Goal: Information Seeking & Learning: Learn about a topic

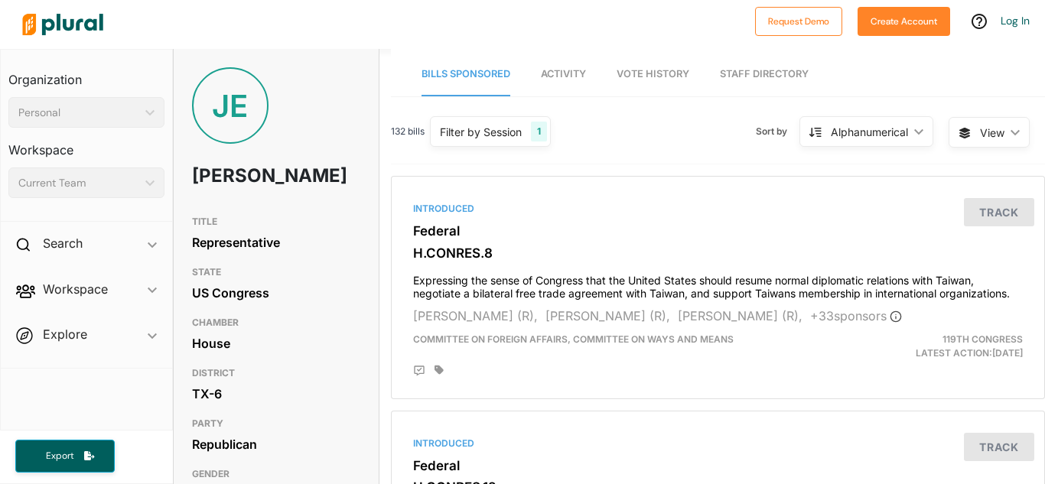
click at [573, 81] on link "Activity" at bounding box center [563, 75] width 45 height 44
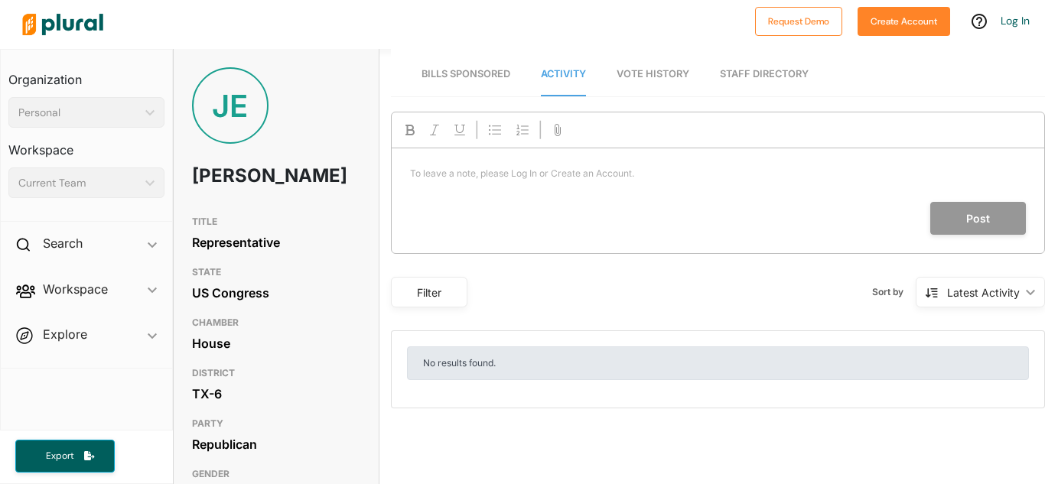
click at [478, 73] on span "Bills Sponsored" at bounding box center [466, 73] width 89 height 11
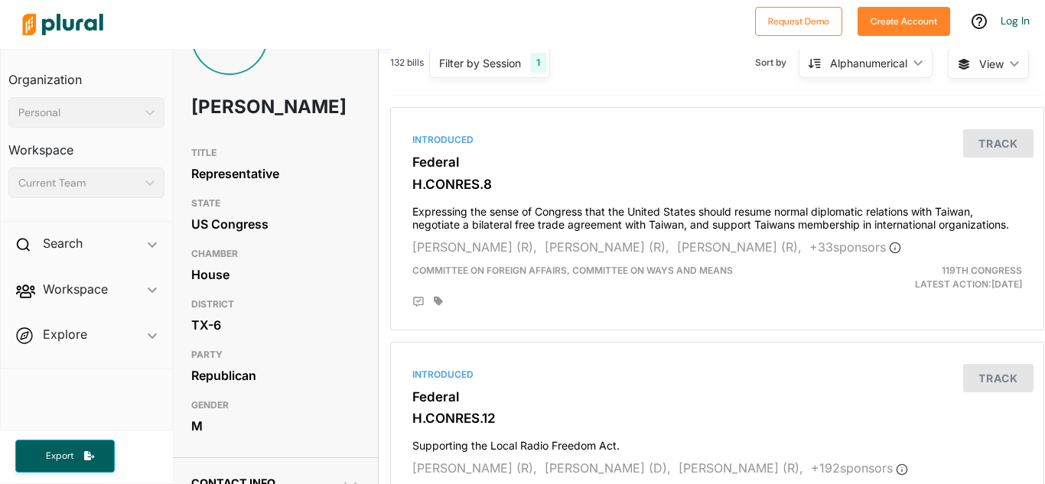
scroll to position [73, 1]
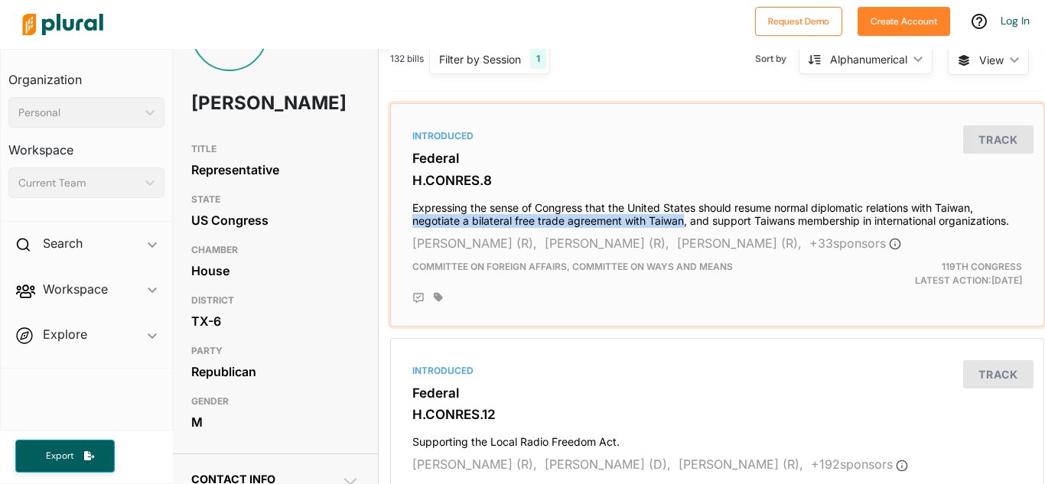
drag, startPoint x: 406, startPoint y: 222, endPoint x: 682, endPoint y: 225, distance: 275.5
click at [682, 225] on div "Introduced Federal H.CONRES.8 Expressing the sense of Congress that the United …" at bounding box center [717, 214] width 641 height 209
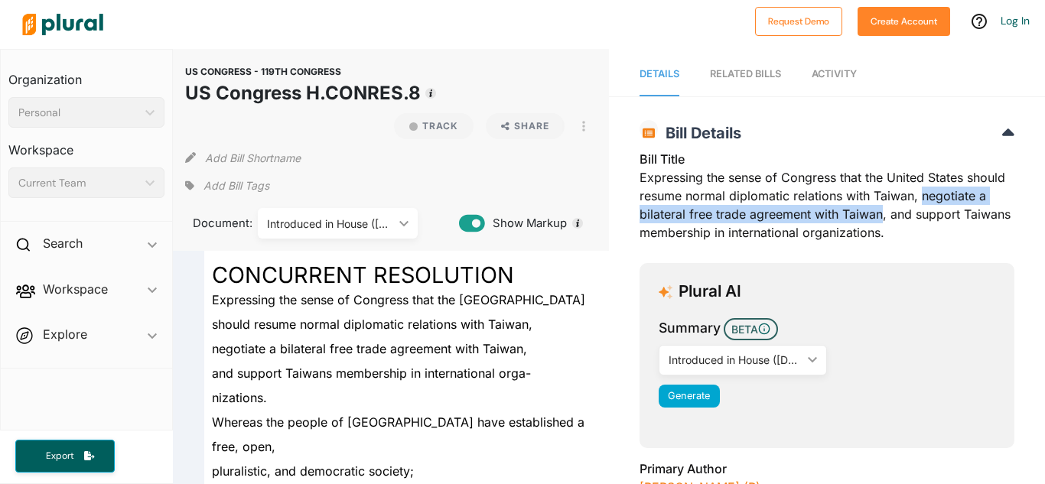
drag, startPoint x: 921, startPoint y: 200, endPoint x: 883, endPoint y: 214, distance: 39.9
click at [883, 214] on div "Bill Title Expressing the sense of Congress that the United States should resum…" at bounding box center [827, 200] width 375 height 101
copy div "negotiate a bilateral free trade agreement with Taiwan"
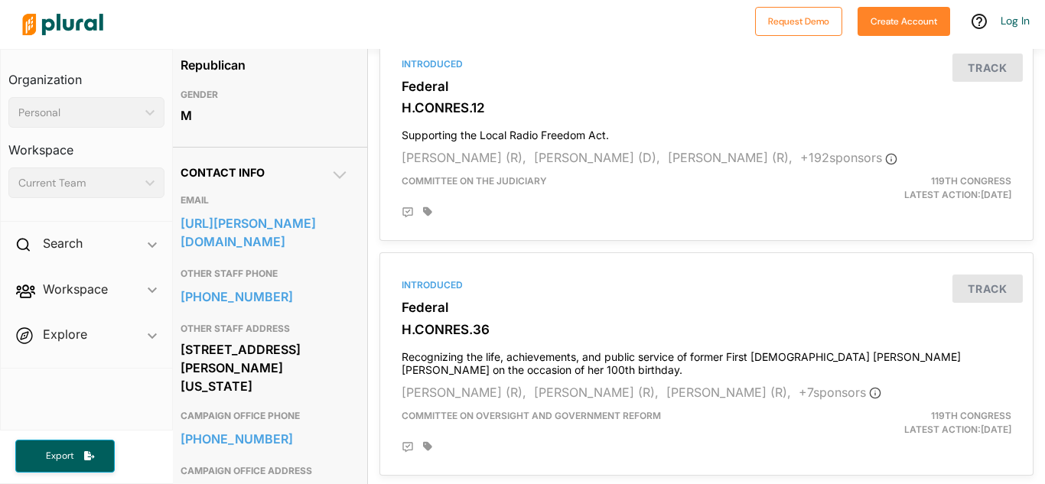
scroll to position [379, 11]
click at [479, 122] on h4 "Supporting the Local Radio Freedom Act." at bounding box center [707, 132] width 610 height 21
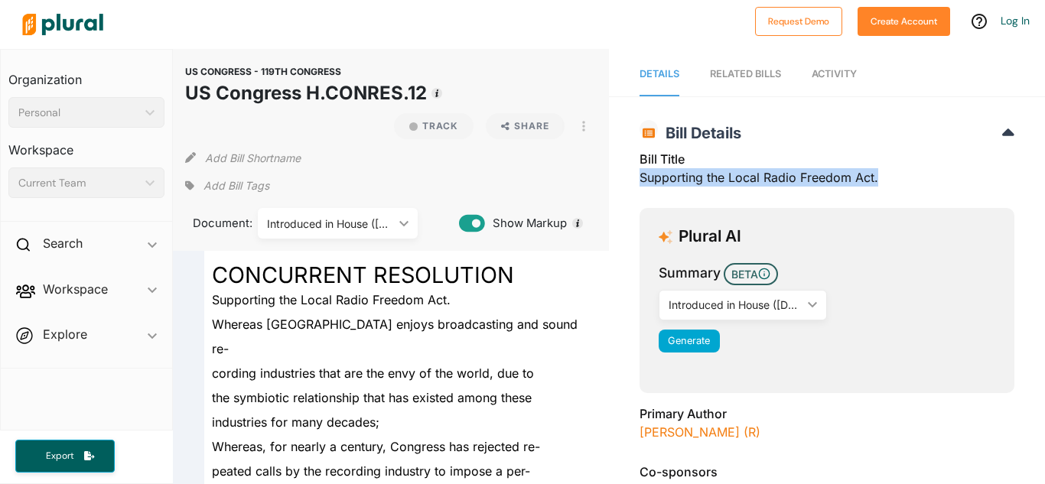
drag, startPoint x: 639, startPoint y: 178, endPoint x: 881, endPoint y: 177, distance: 241.8
click at [881, 177] on div "Bill Title Supporting the Local Radio Freedom Act." at bounding box center [827, 173] width 375 height 46
copy div "Supporting the Local Radio Freedom Act."
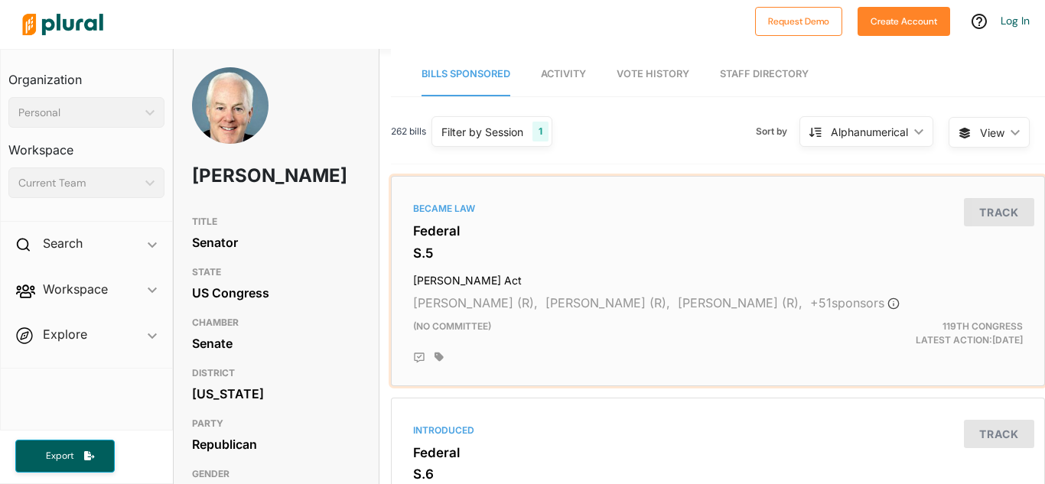
click at [498, 266] on div "Became Law Federal S.5 Laken Riley Act Katie Britt (R), Jim Risch (R), James La…" at bounding box center [718, 281] width 641 height 197
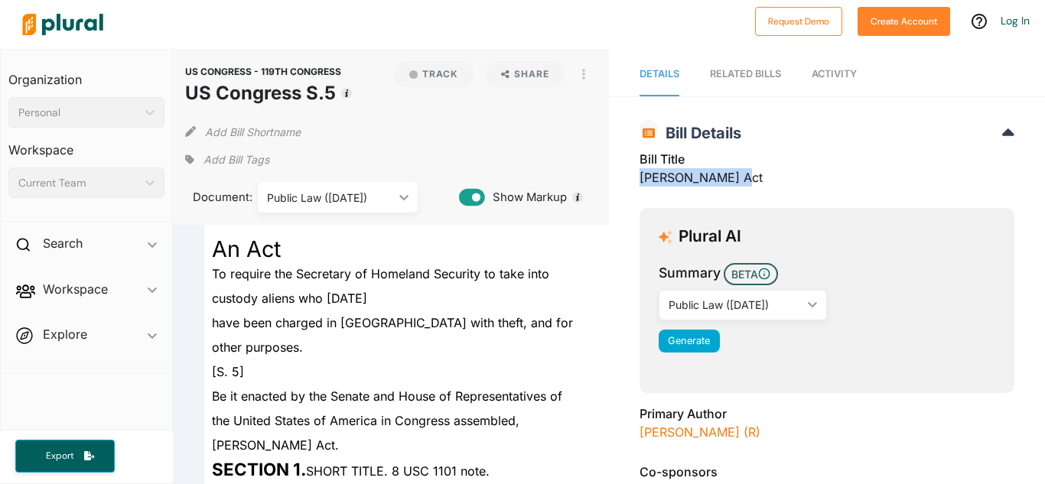
drag, startPoint x: 640, startPoint y: 178, endPoint x: 776, endPoint y: 188, distance: 136.6
click at [776, 188] on div "Bill Title Laken Riley Act" at bounding box center [827, 173] width 375 height 46
click at [550, 194] on span "Show Markup" at bounding box center [526, 197] width 82 height 17
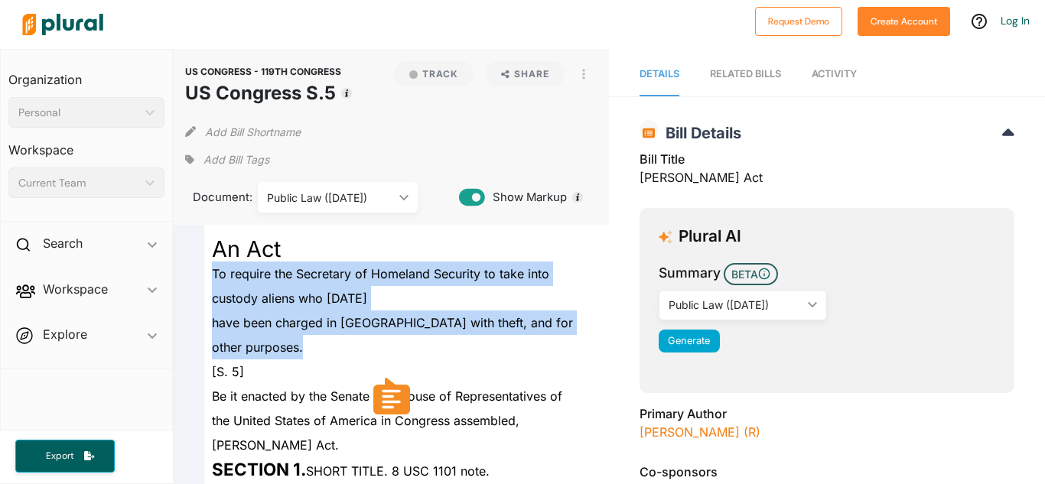
drag, startPoint x: 206, startPoint y: 269, endPoint x: 280, endPoint y: 341, distance: 103.4
copy div "To require the Secretary of Homeland Security to take into custody aliens who J…"
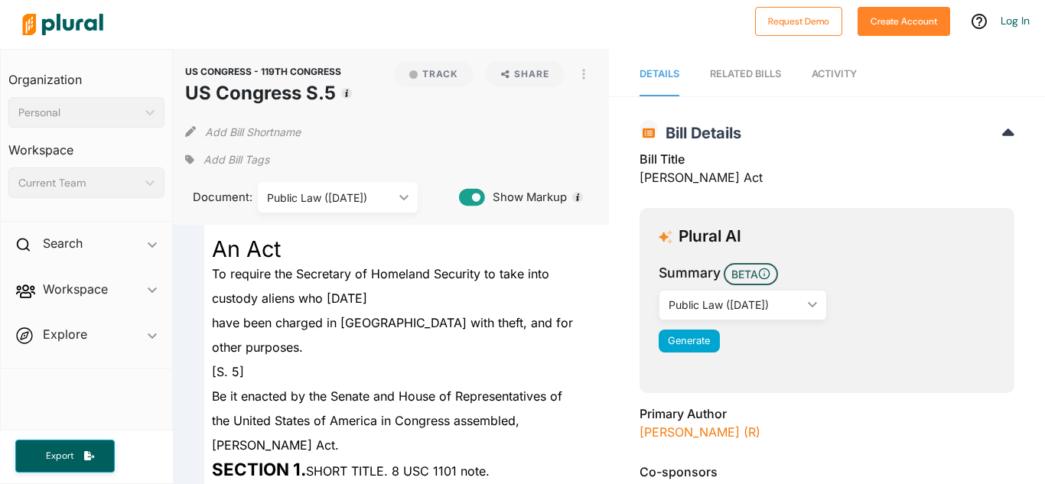
click at [399, 127] on div "Add Bill Shortname" at bounding box center [391, 128] width 412 height 31
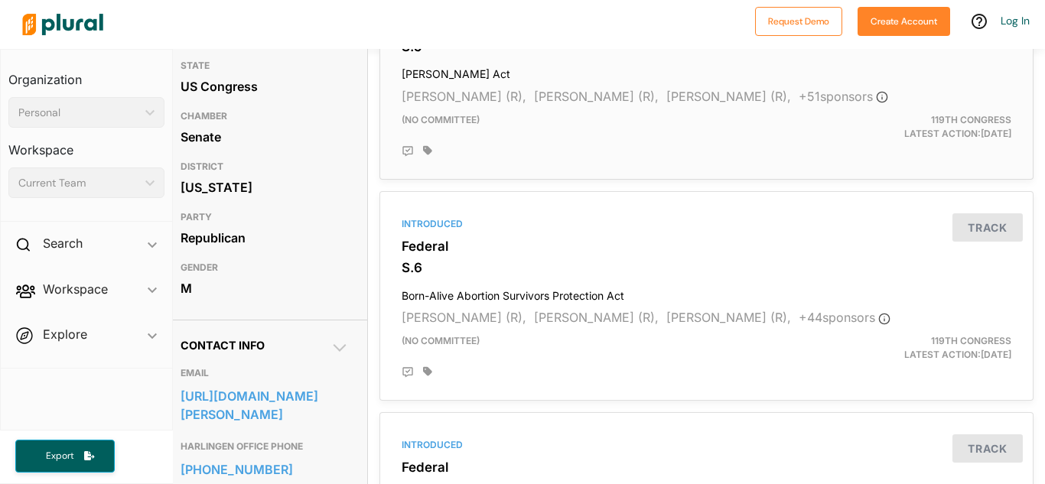
scroll to position [210, 11]
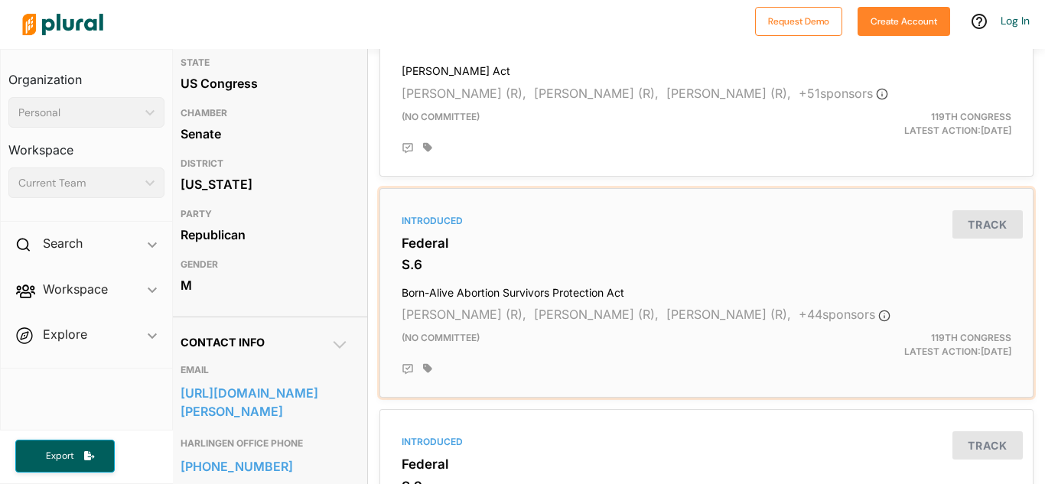
click at [474, 244] on h3 "Federal" at bounding box center [707, 243] width 610 height 15
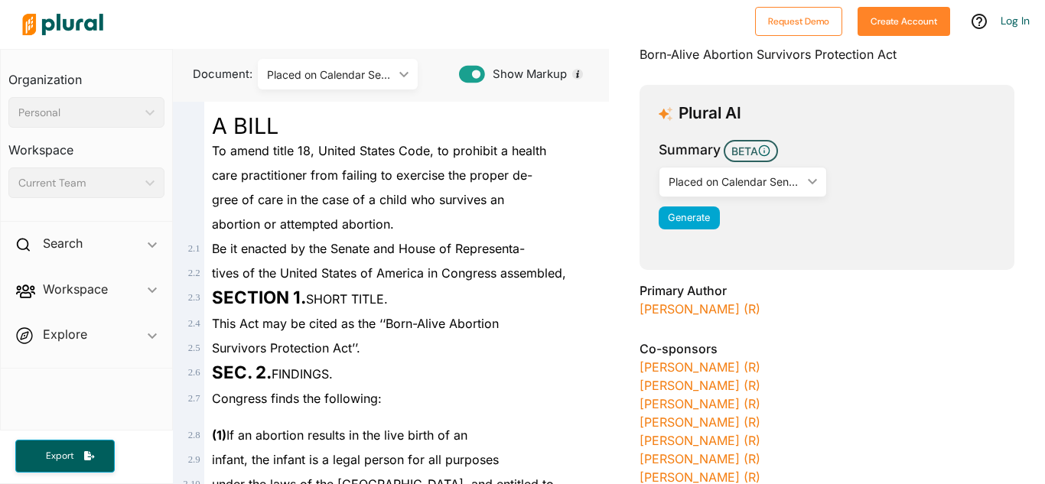
scroll to position [122, 0]
